Goal: Information Seeking & Learning: Learn about a topic

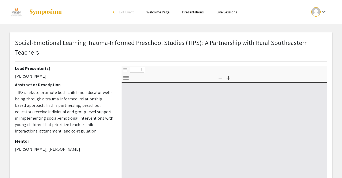
select select "custom"
type input "0"
select select "auto"
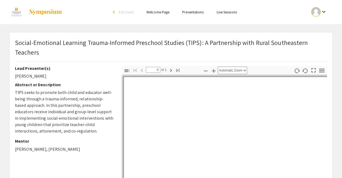
type input "1"
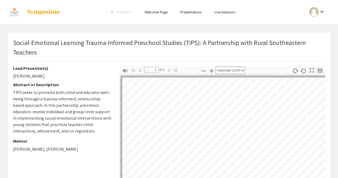
select select "auto"
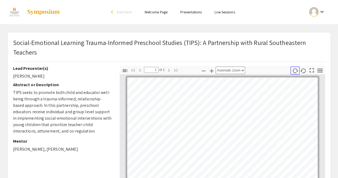
click at [296, 68] on icon "button" at bounding box center [295, 70] width 5 height 5
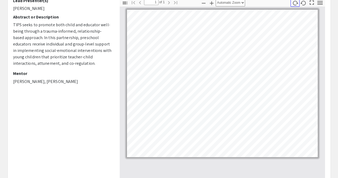
scroll to position [68, 0]
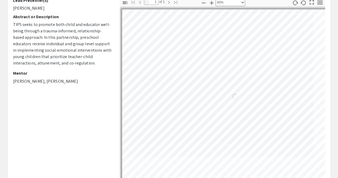
scroll to position [16, 34]
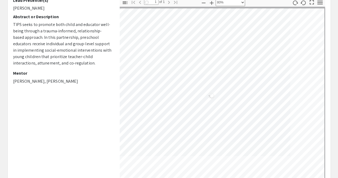
select select "custom"
